Goal: Task Accomplishment & Management: Manage account settings

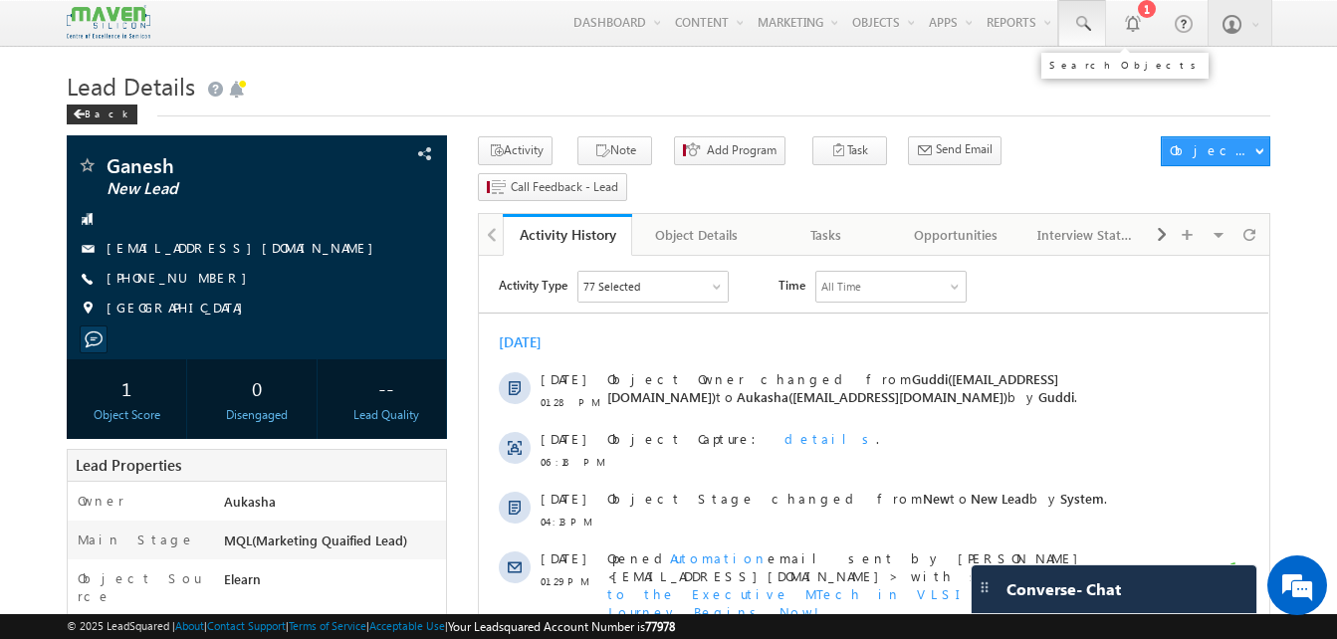
drag, startPoint x: 0, startPoint y: 0, endPoint x: 1067, endPoint y: 34, distance: 1067.7
click at [1067, 34] on link at bounding box center [1082, 23] width 48 height 46
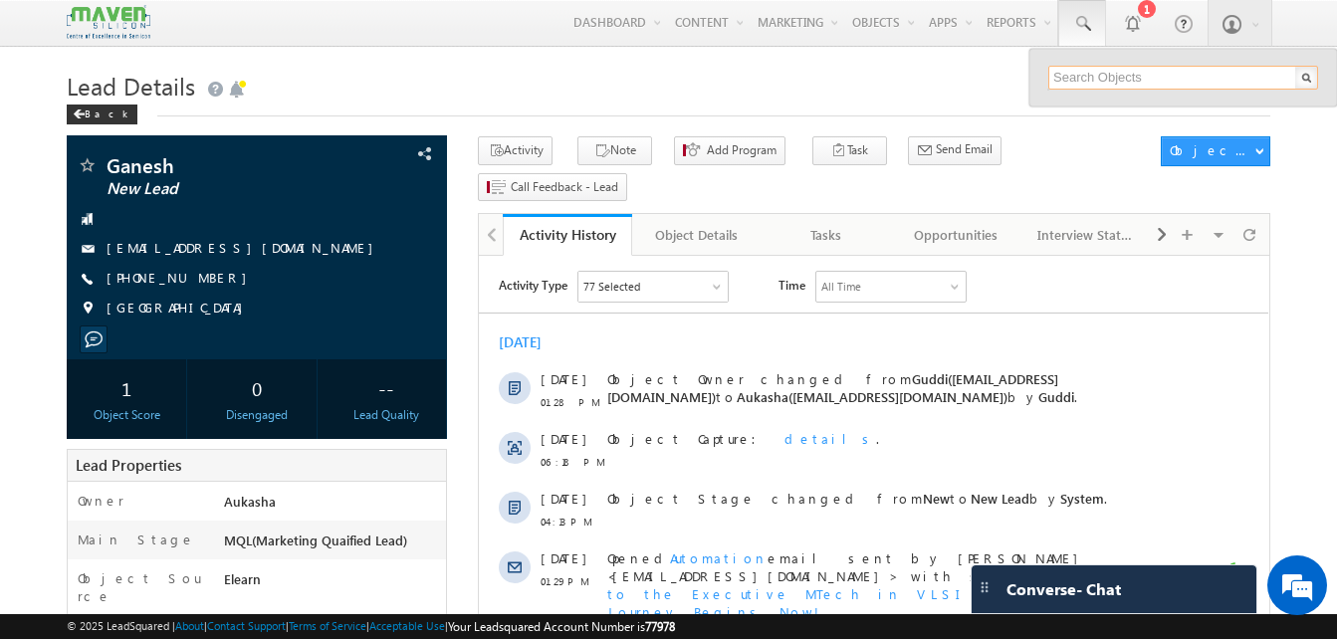
click at [1103, 82] on input "text" at bounding box center [1183, 78] width 270 height 24
paste input "[PERSON_NAME]"
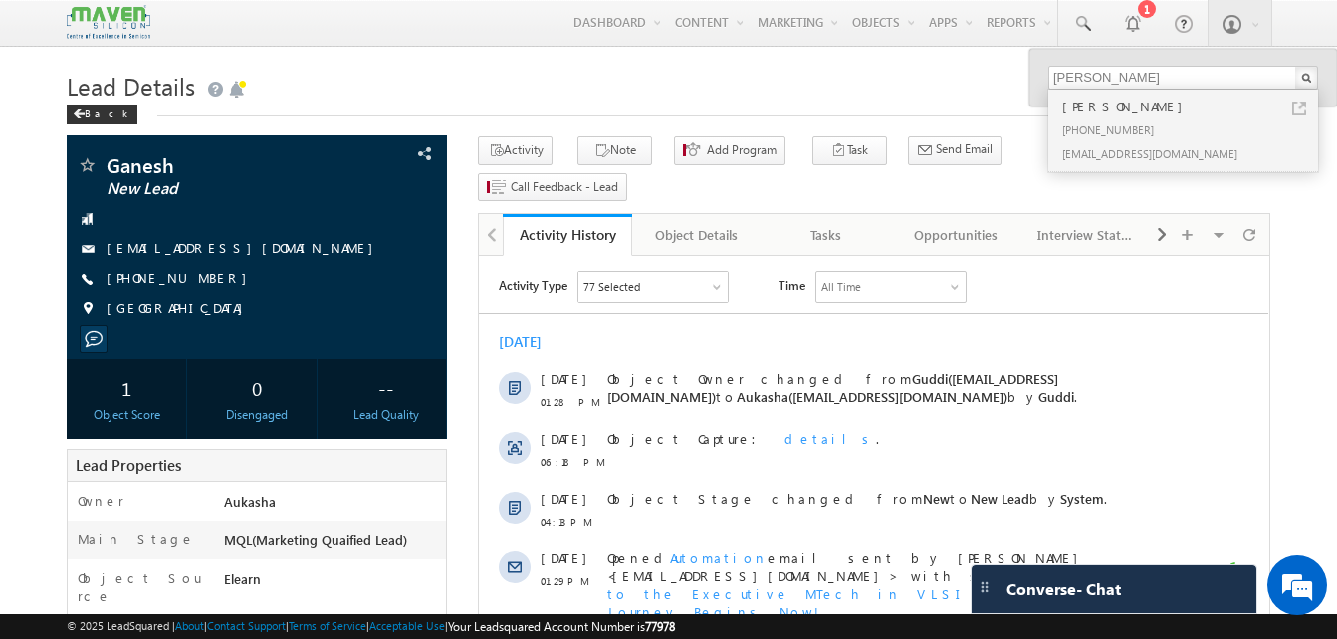
click at [922, 89] on h1 "Lead Details" at bounding box center [669, 84] width 1204 height 39
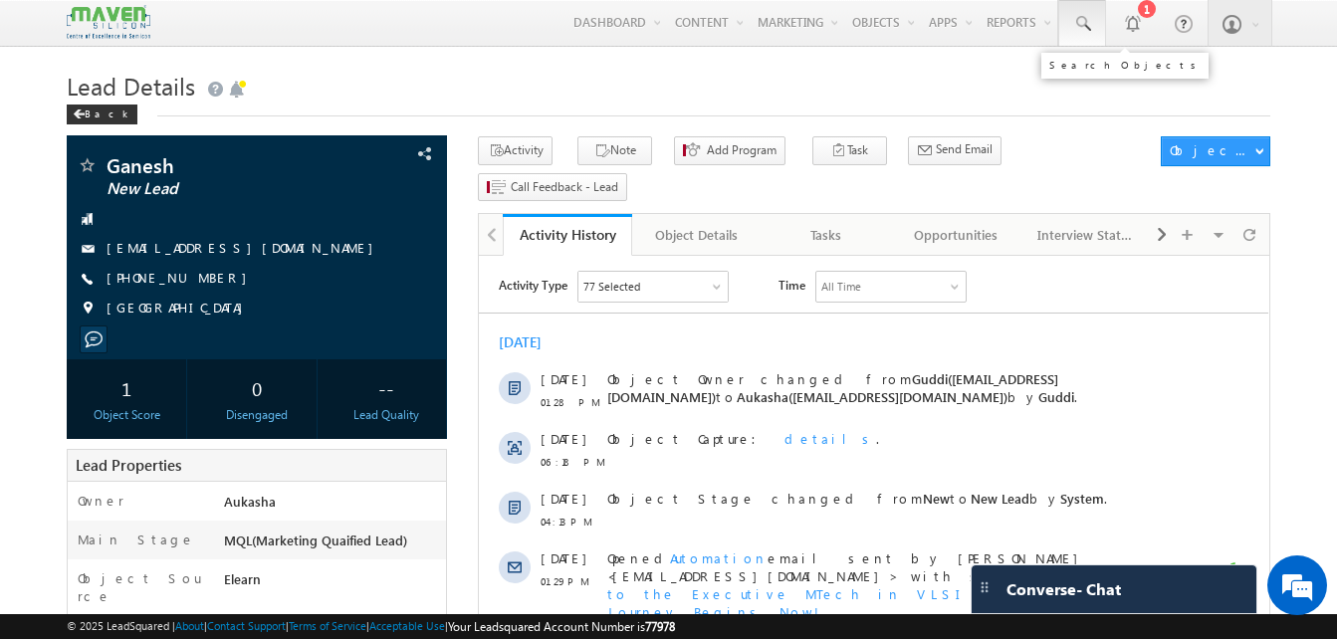
click at [1076, 28] on span at bounding box center [1082, 24] width 20 height 20
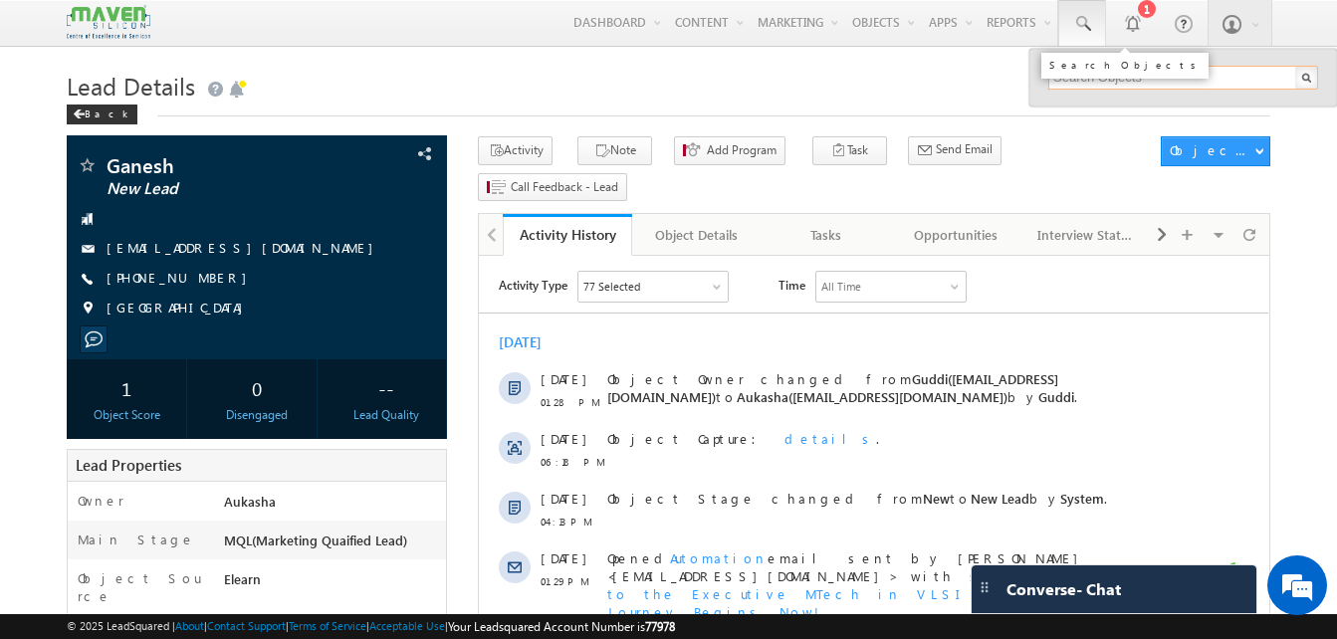
paste input "[PERSON_NAME]"
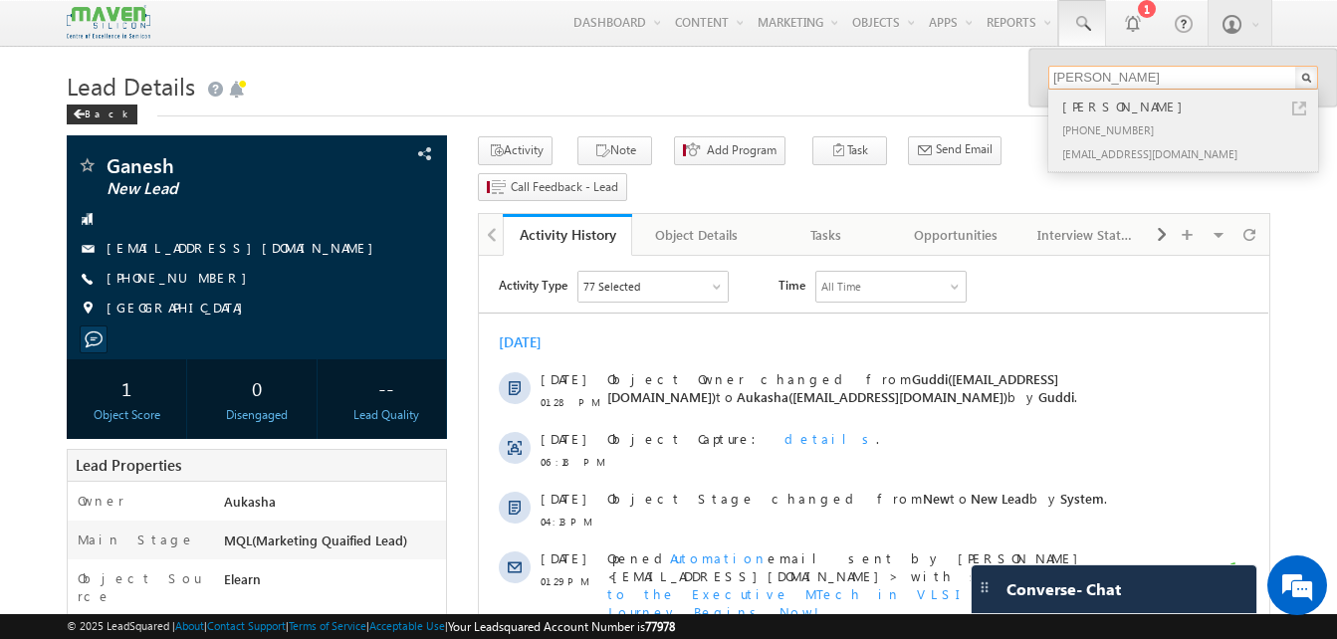
type input "[PERSON_NAME]"
click at [1301, 107] on link at bounding box center [1299, 109] width 14 height 14
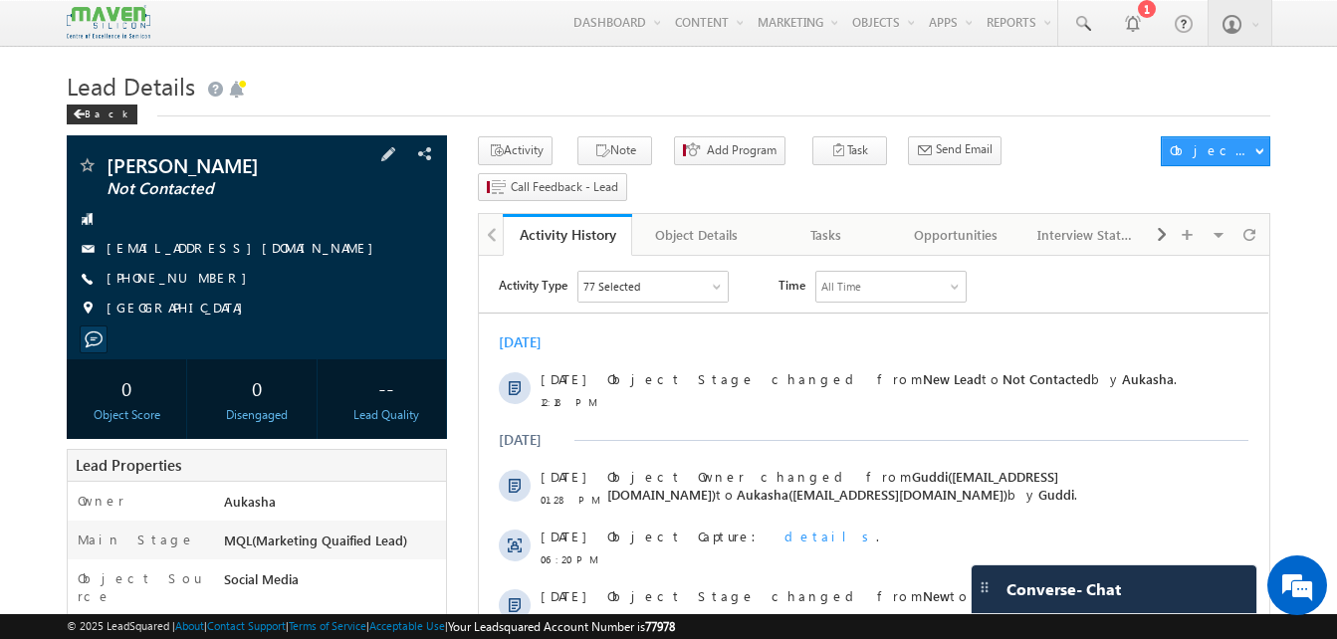
drag, startPoint x: 217, startPoint y: 281, endPoint x: 203, endPoint y: 278, distance: 14.3
click at [203, 278] on div "[PHONE_NUMBER]" at bounding box center [257, 279] width 360 height 20
copy div "[PHONE_NUMBER]"
drag, startPoint x: 277, startPoint y: 249, endPoint x: 264, endPoint y: 252, distance: 13.3
click at [264, 252] on div "[EMAIL_ADDRESS][DOMAIN_NAME]" at bounding box center [257, 249] width 360 height 20
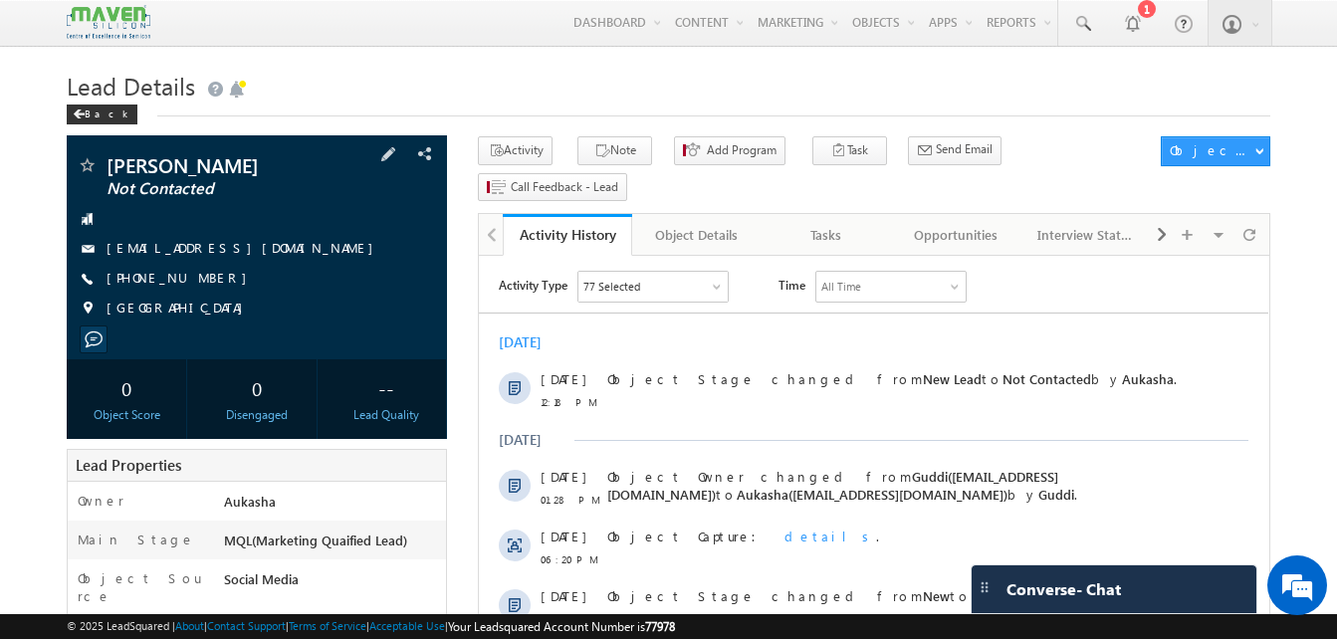
copy div "[EMAIL_ADDRESS][DOMAIN_NAME]"
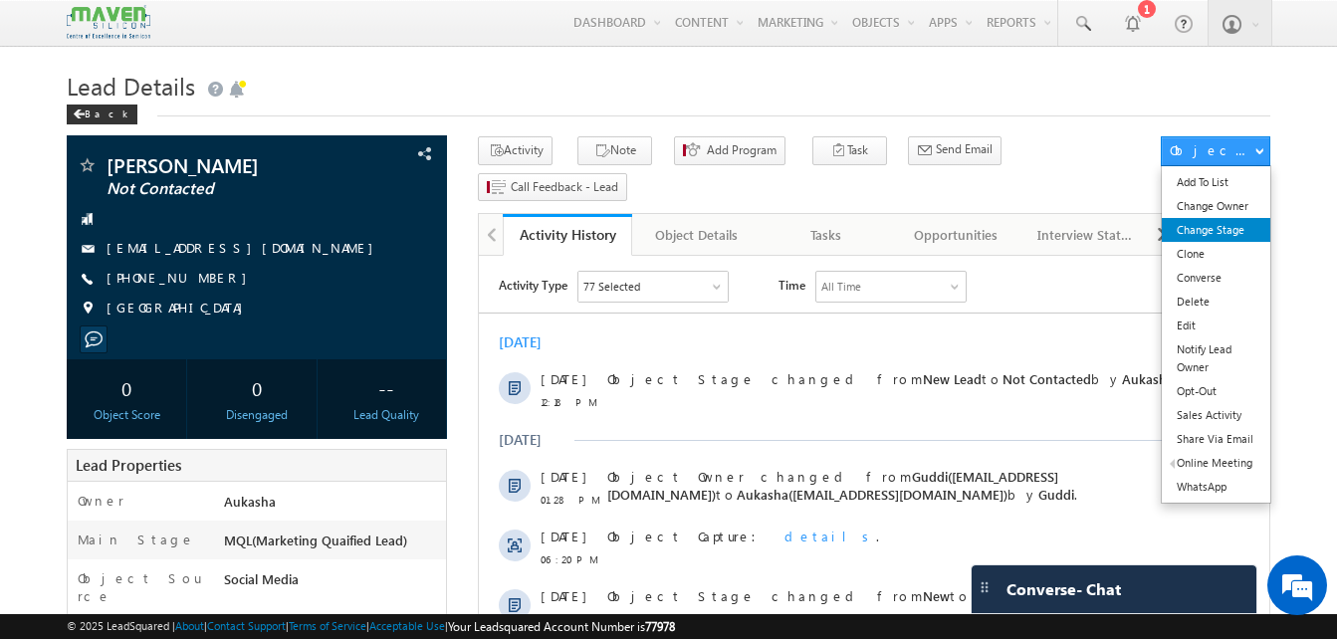
click at [1212, 227] on link "Change Stage" at bounding box center [1216, 230] width 109 height 24
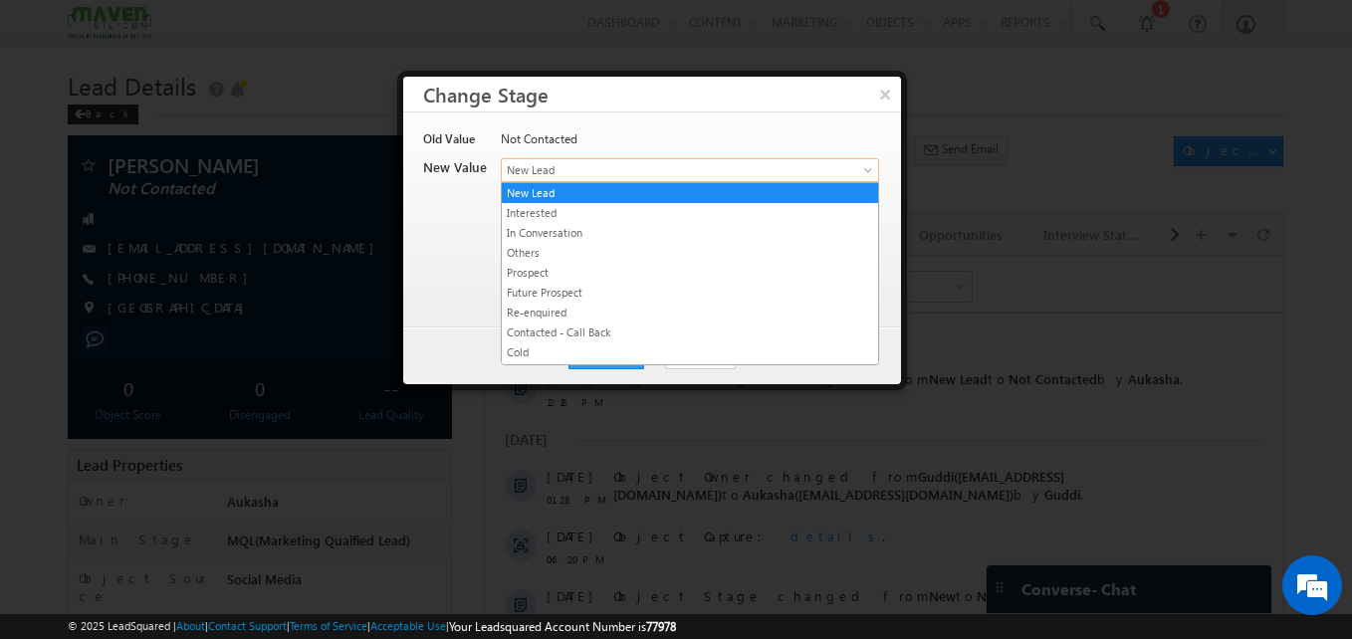
click at [785, 168] on span "New Lead" at bounding box center [657, 170] width 311 height 18
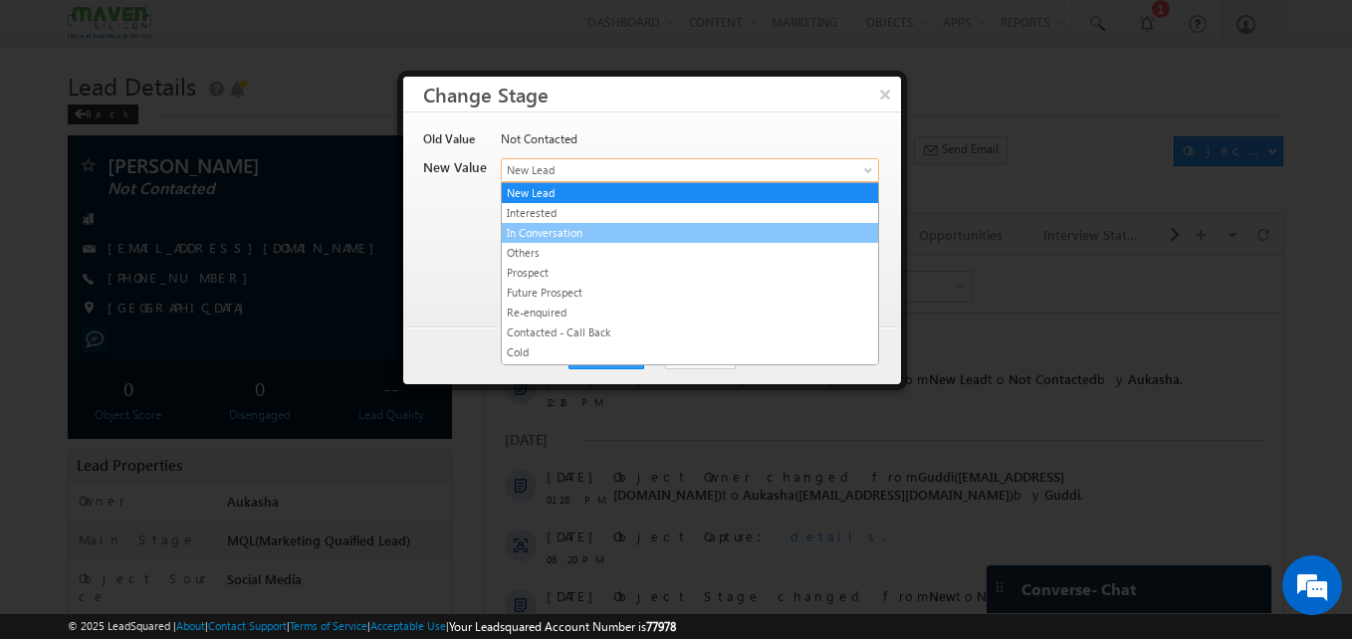
click at [560, 233] on link "In Conversation" at bounding box center [690, 233] width 376 height 18
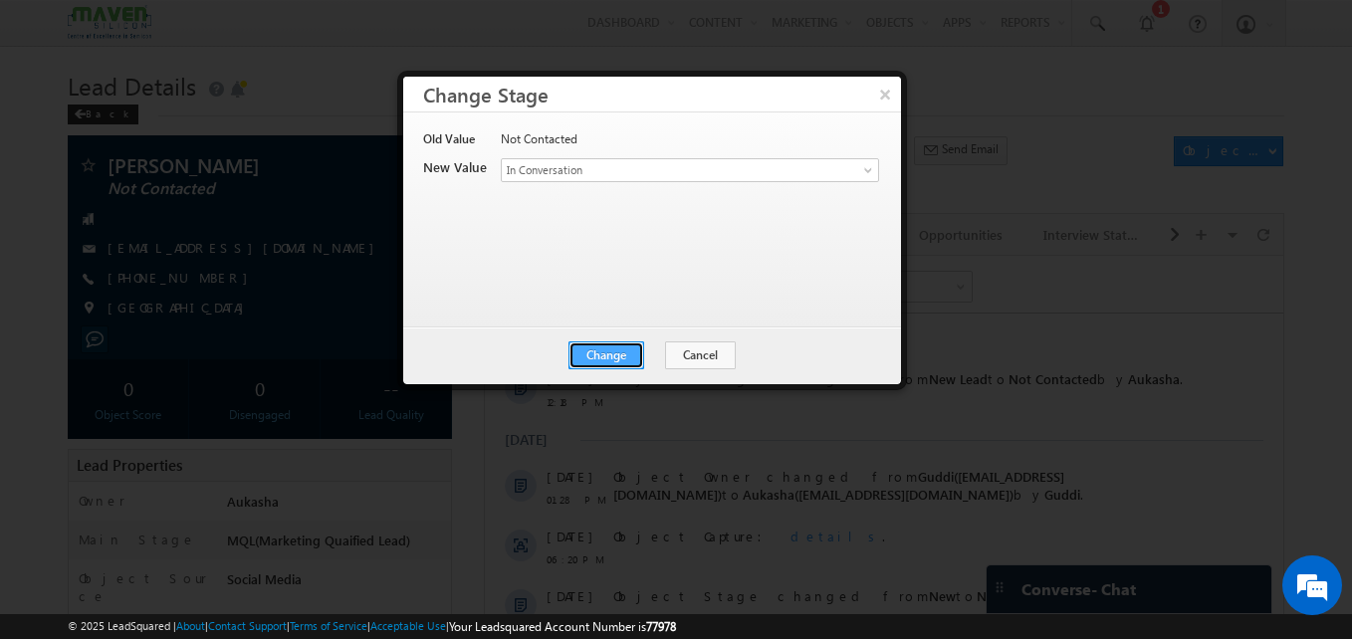
click at [587, 359] on button "Change" at bounding box center [606, 355] width 76 height 28
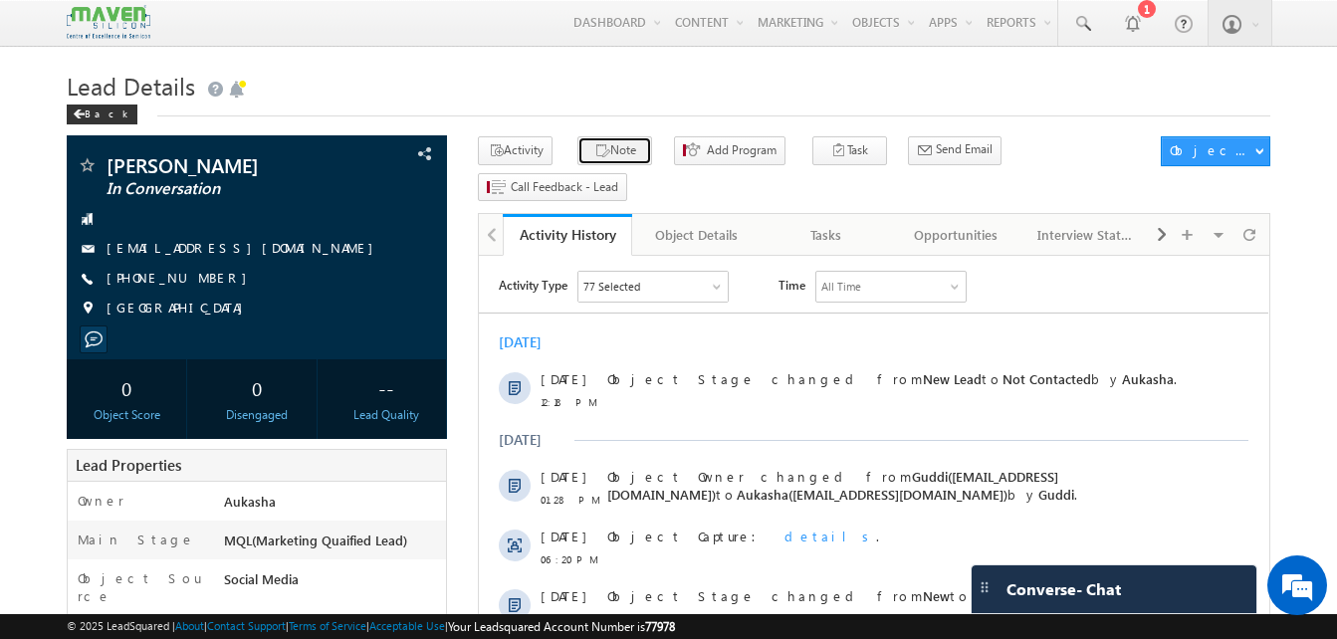
click at [597, 152] on button "Note" at bounding box center [614, 150] width 75 height 29
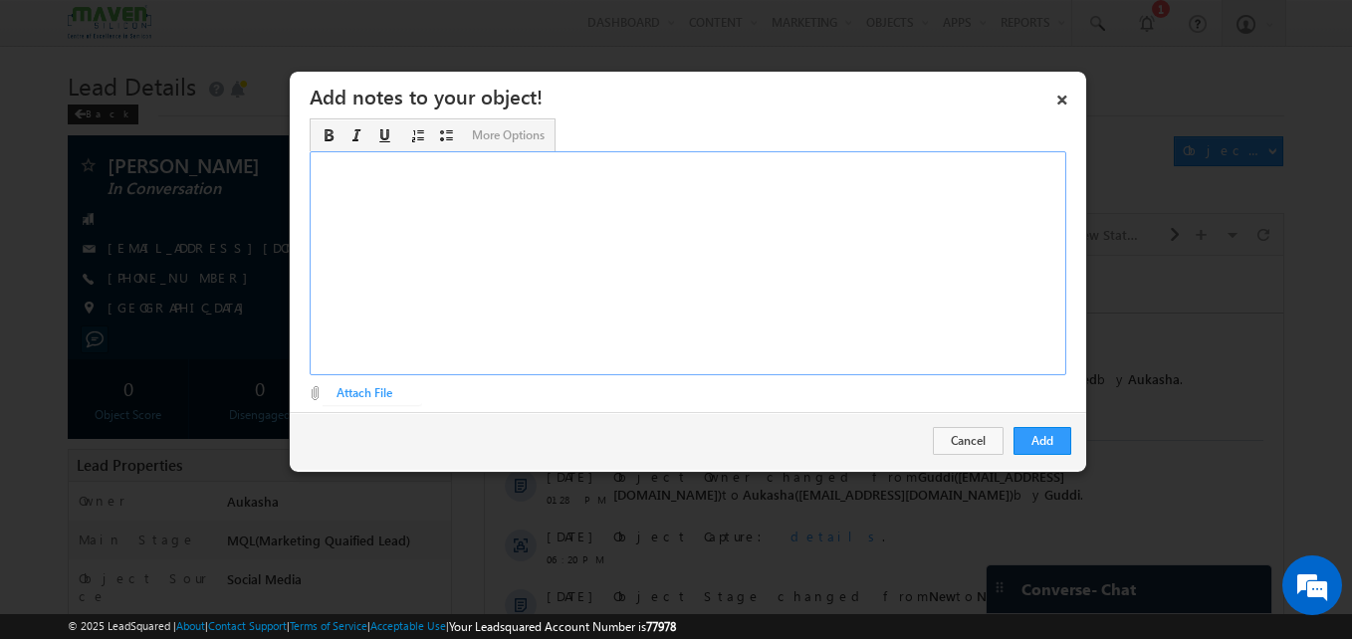
click at [654, 235] on div "Rich Text Editor, Description-inline-editor-div" at bounding box center [688, 263] width 757 height 224
copy div "B. tech ece/1.5 year ex./IIT R PD"
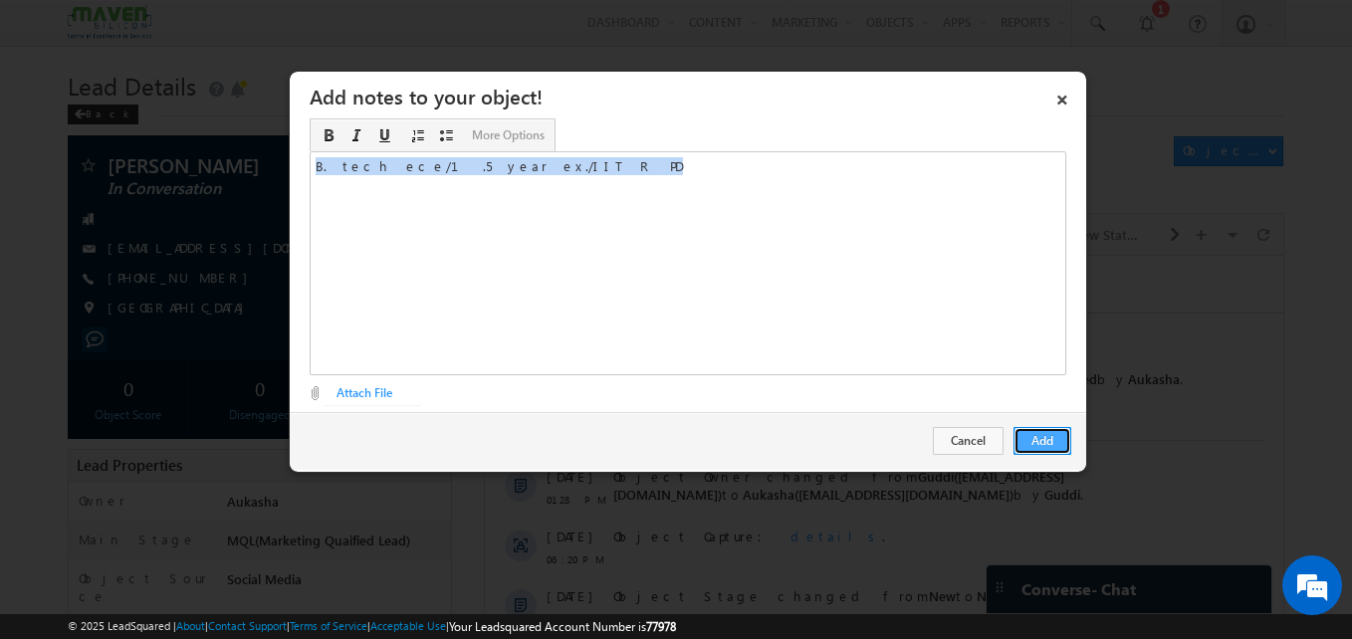
click at [1028, 445] on button "Add" at bounding box center [1042, 441] width 58 height 28
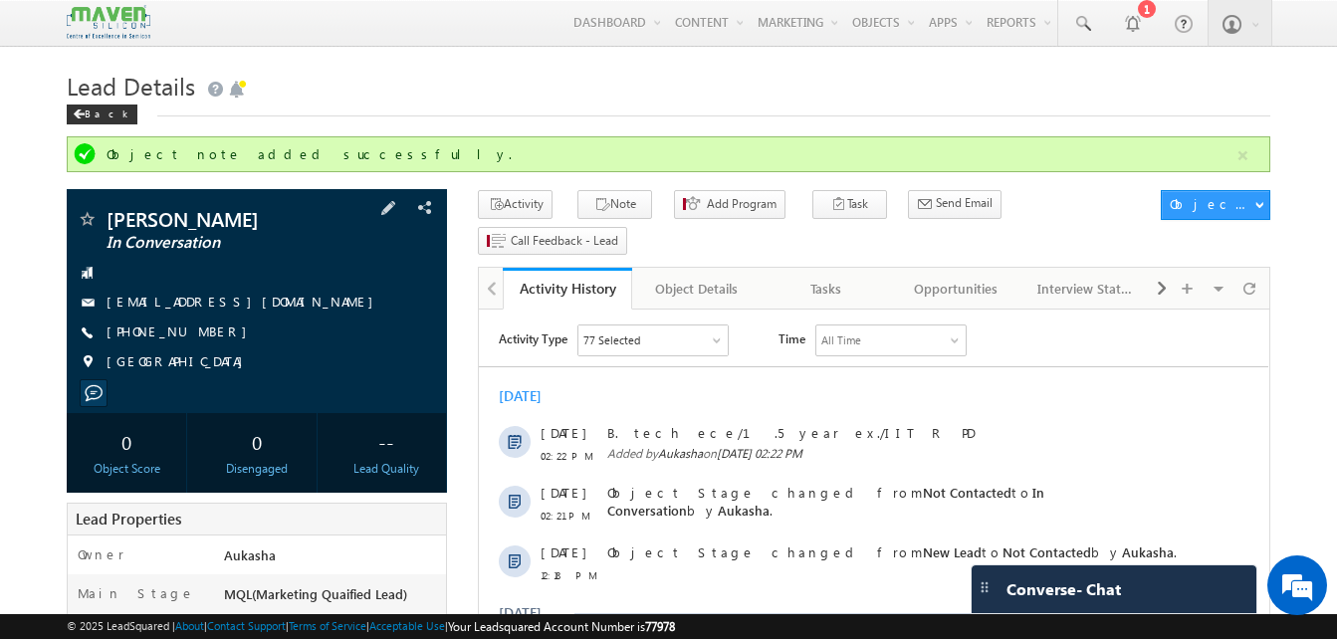
drag, startPoint x: 297, startPoint y: 216, endPoint x: 105, endPoint y: 223, distance: 192.3
click at [105, 223] on div "Ramanjulu Nandyala In Conversation" at bounding box center [257, 219] width 360 height 20
copy div "[PERSON_NAME]"
click at [202, 333] on div "[PHONE_NUMBER]" at bounding box center [257, 333] width 360 height 20
copy div "[PHONE_NUMBER]"
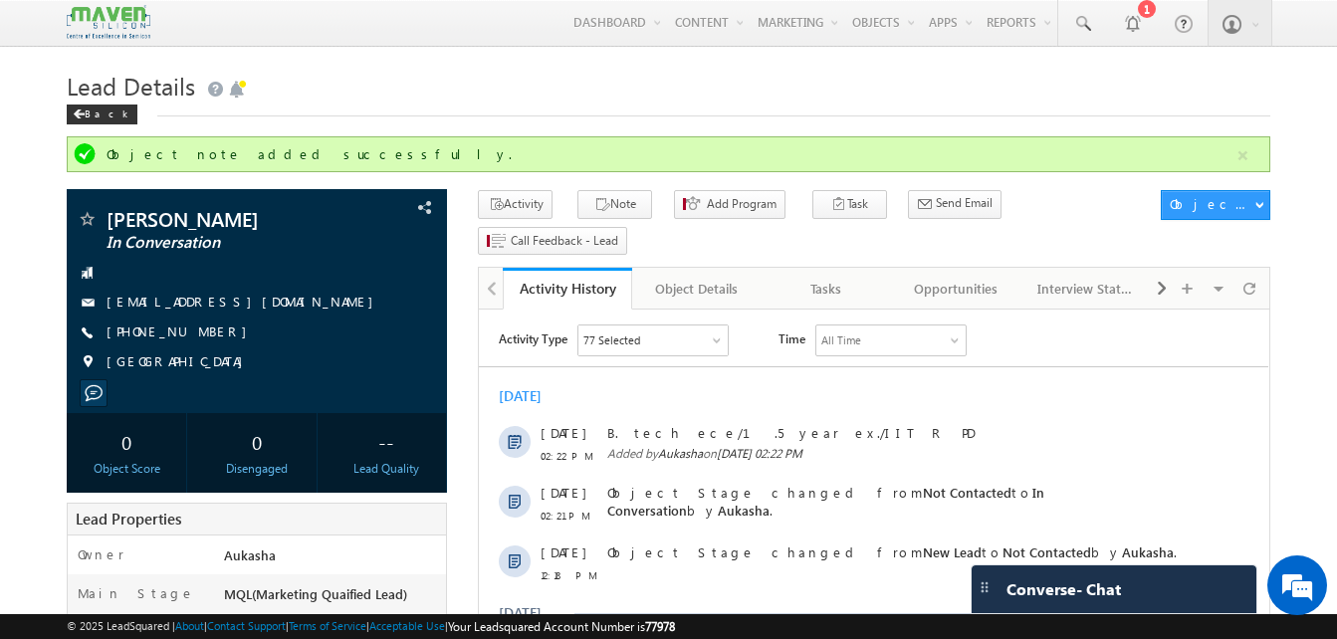
click at [537, 107] on div "Back" at bounding box center [669, 110] width 1204 height 13
click at [1091, 35] on link at bounding box center [1082, 23] width 48 height 46
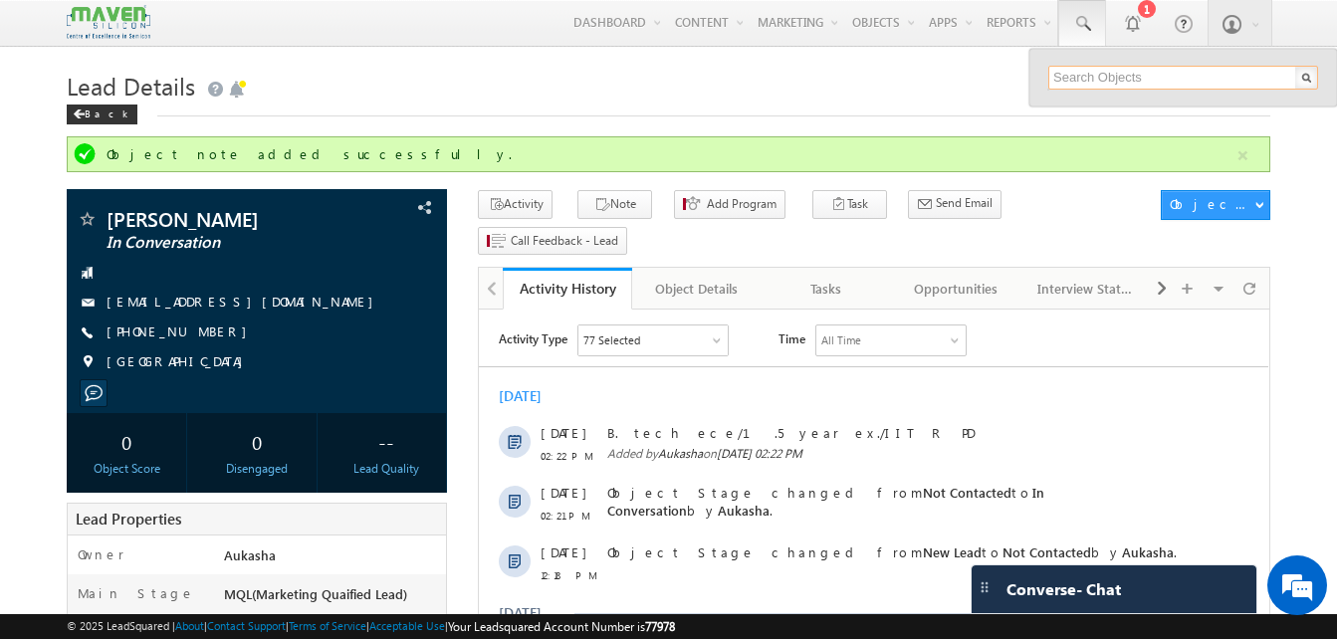
paste input "9975433296"
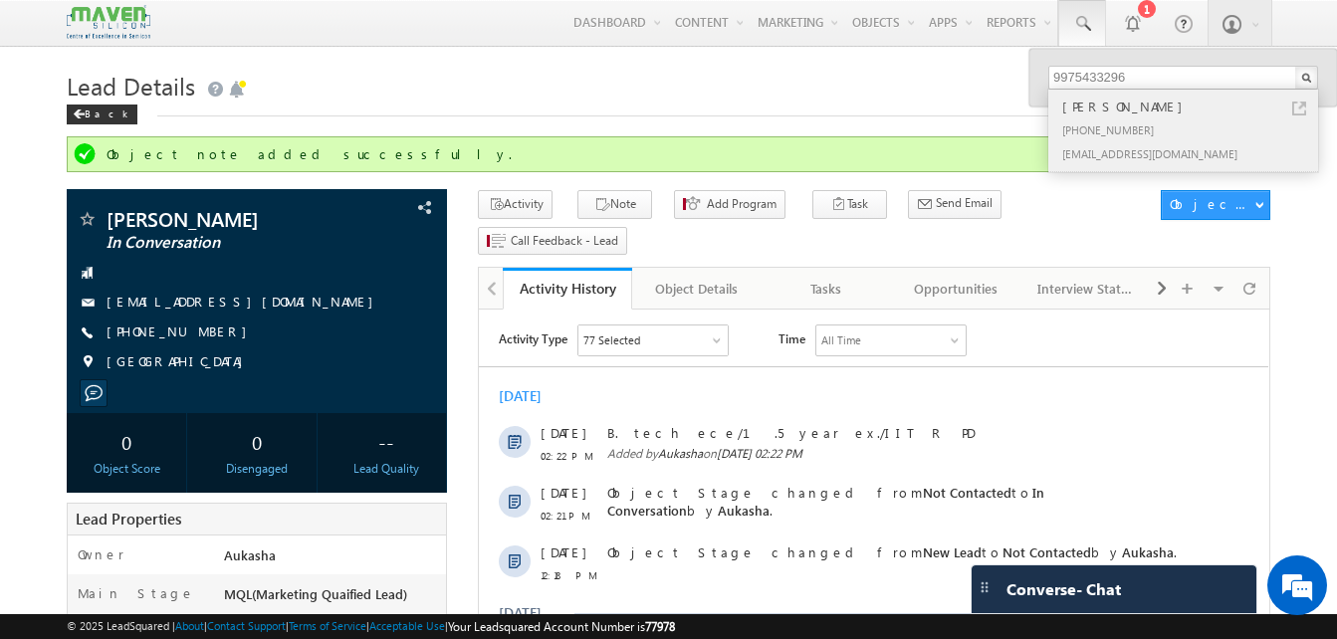
click at [1303, 110] on link at bounding box center [1299, 109] width 14 height 14
click at [1173, 72] on input "9975433296" at bounding box center [1183, 78] width 270 height 24
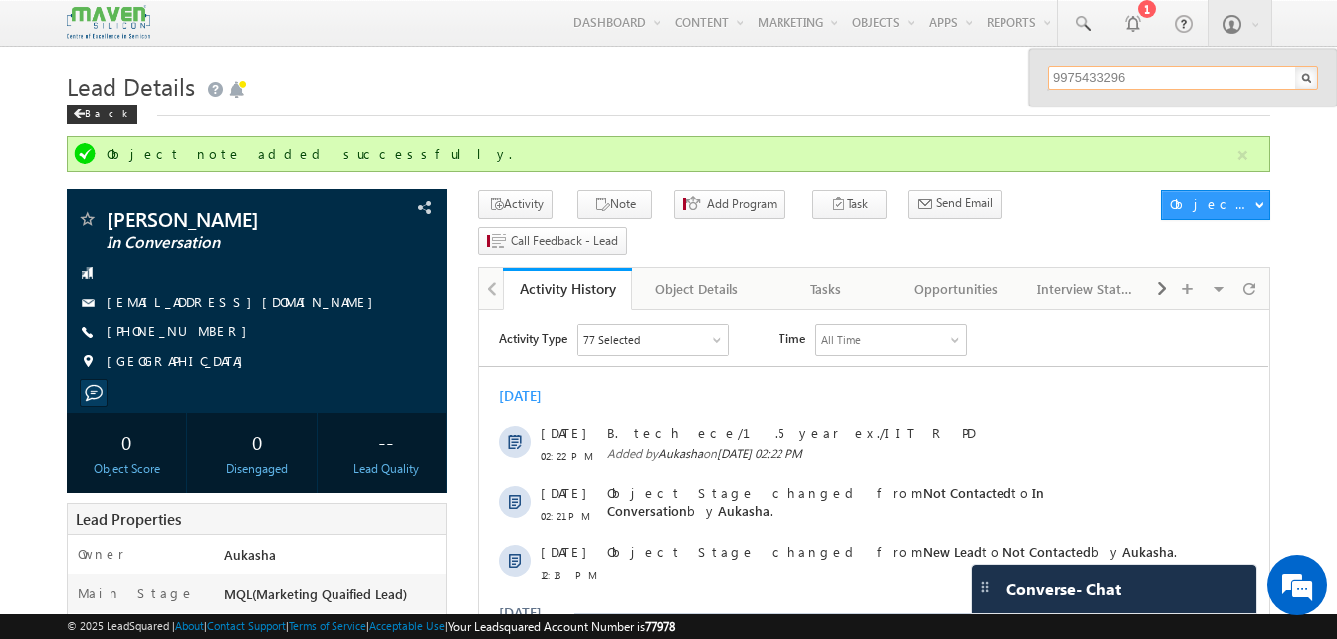
paste input "6388148954"
type input "6388148954"
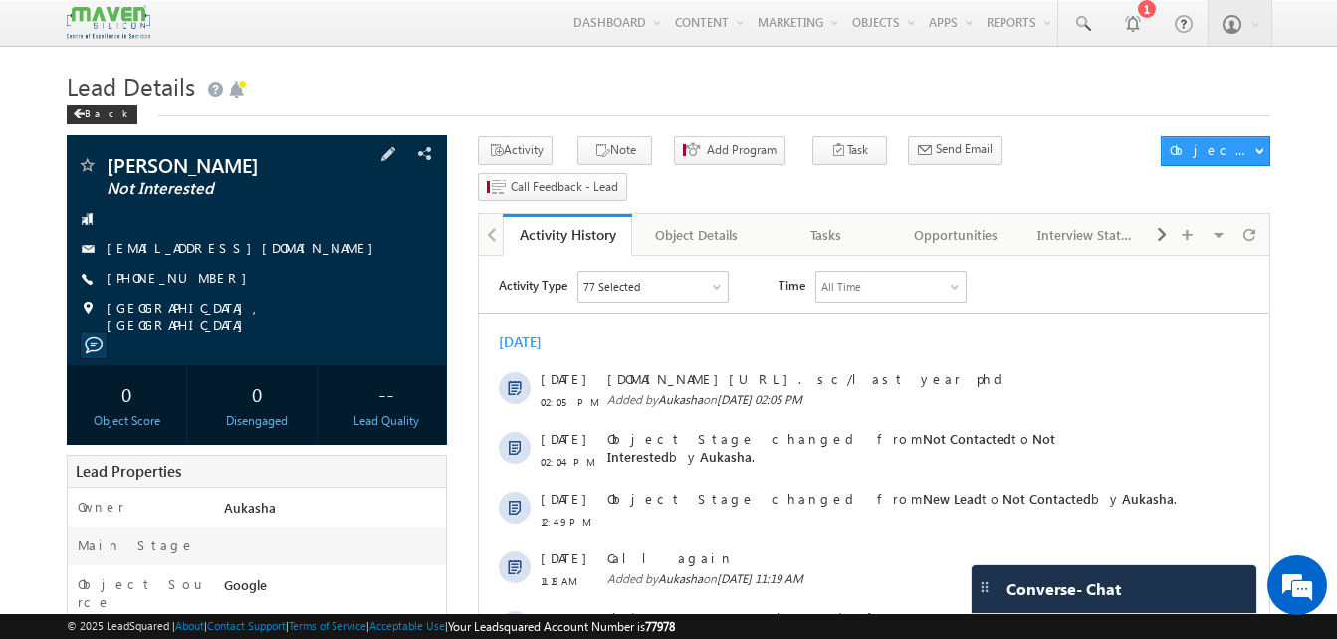
drag, startPoint x: 216, startPoint y: 277, endPoint x: 202, endPoint y: 279, distance: 14.1
click at [202, 279] on div "+91-9975433296" at bounding box center [257, 279] width 360 height 20
copy div "+91-9975433296"
